Goal: Use online tool/utility: Utilize a website feature to perform a specific function

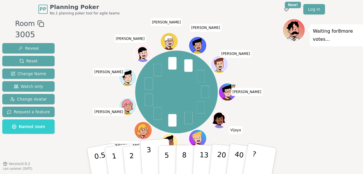
click at [150, 155] on button "3" at bounding box center [155, 160] width 31 height 45
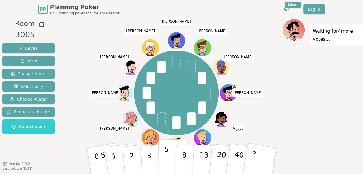
click at [164, 158] on p "5" at bounding box center [166, 160] width 5 height 31
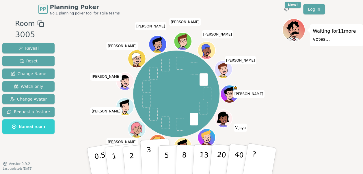
click at [151, 154] on button "3" at bounding box center [155, 160] width 31 height 45
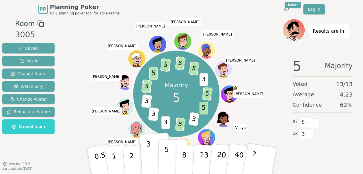
click at [167, 161] on p "5" at bounding box center [166, 160] width 5 height 31
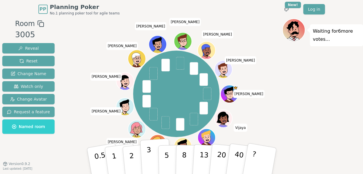
click at [151, 157] on button "3" at bounding box center [155, 160] width 31 height 45
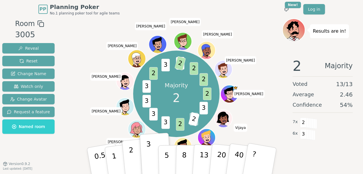
click at [129, 160] on p "2" at bounding box center [132, 161] width 8 height 31
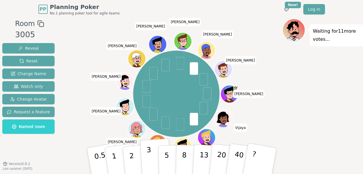
click at [153, 160] on button "3" at bounding box center [155, 160] width 31 height 45
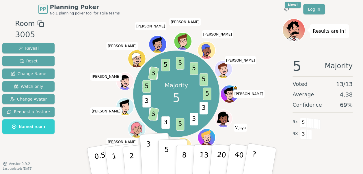
click at [162, 161] on button "5" at bounding box center [173, 161] width 30 height 44
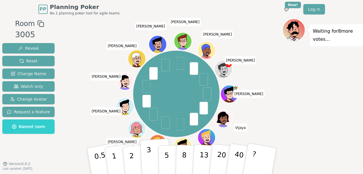
click at [154, 162] on button "3" at bounding box center [155, 160] width 31 height 45
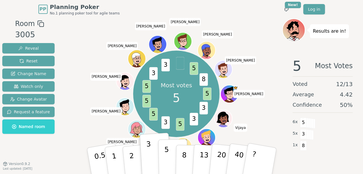
click at [166, 162] on p "5" at bounding box center [166, 160] width 5 height 31
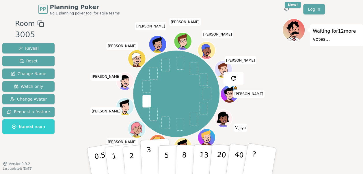
click at [154, 159] on button "3" at bounding box center [155, 160] width 31 height 45
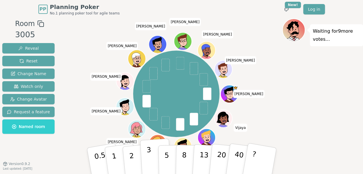
click at [151, 161] on button "3" at bounding box center [155, 160] width 31 height 45
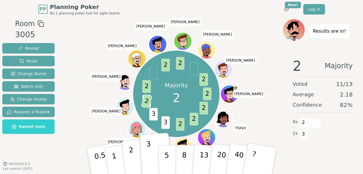
click at [132, 161] on p "2" at bounding box center [132, 161] width 8 height 31
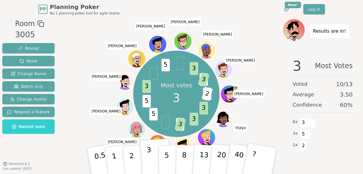
click at [151, 160] on button "3" at bounding box center [155, 160] width 31 height 45
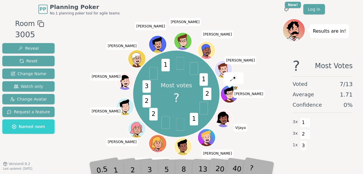
click at [149, 169] on div "3" at bounding box center [155, 160] width 18 height 21
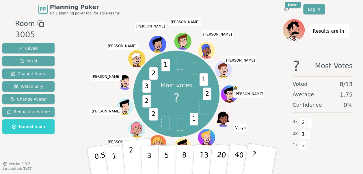
click at [130, 154] on p "2" at bounding box center [132, 161] width 8 height 31
